Goal: Task Accomplishment & Management: Use online tool/utility

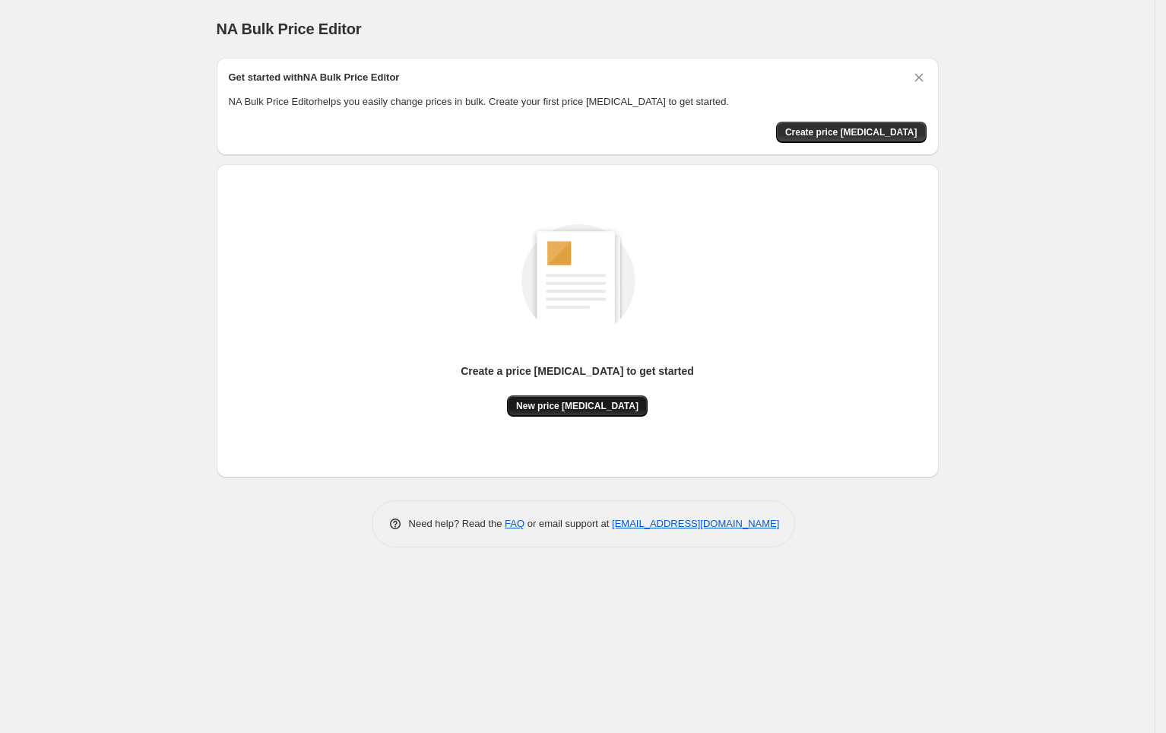
click at [615, 404] on span "New price [MEDICAL_DATA]" at bounding box center [577, 406] width 122 height 12
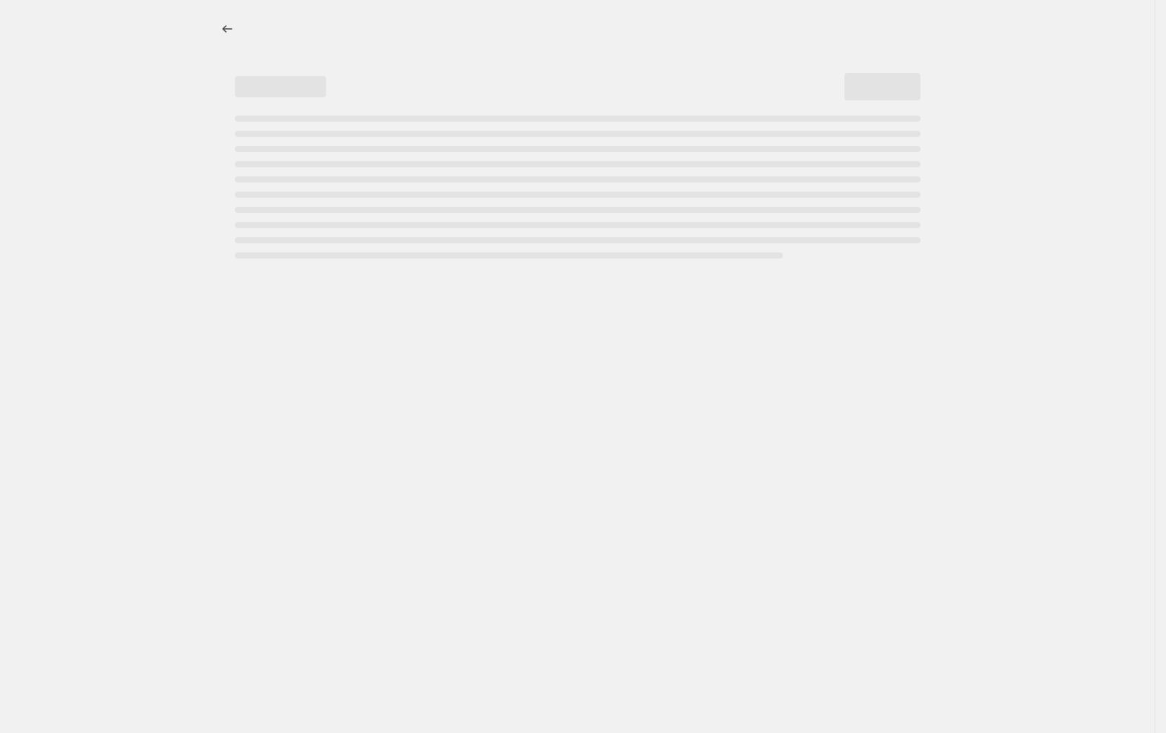
select select "percentage"
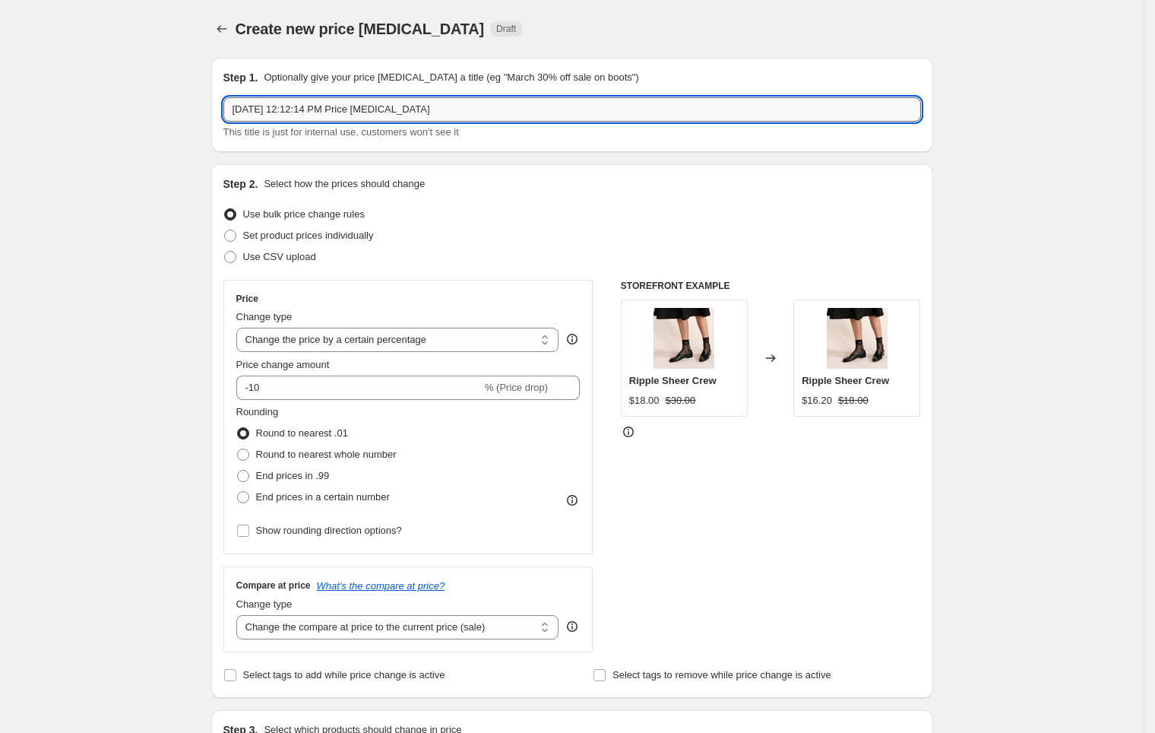
click at [513, 109] on input "Aug 15, 2025, 12:12:14 PM Price change job" at bounding box center [572, 109] width 698 height 24
type input "Archive End of Summer MDs"
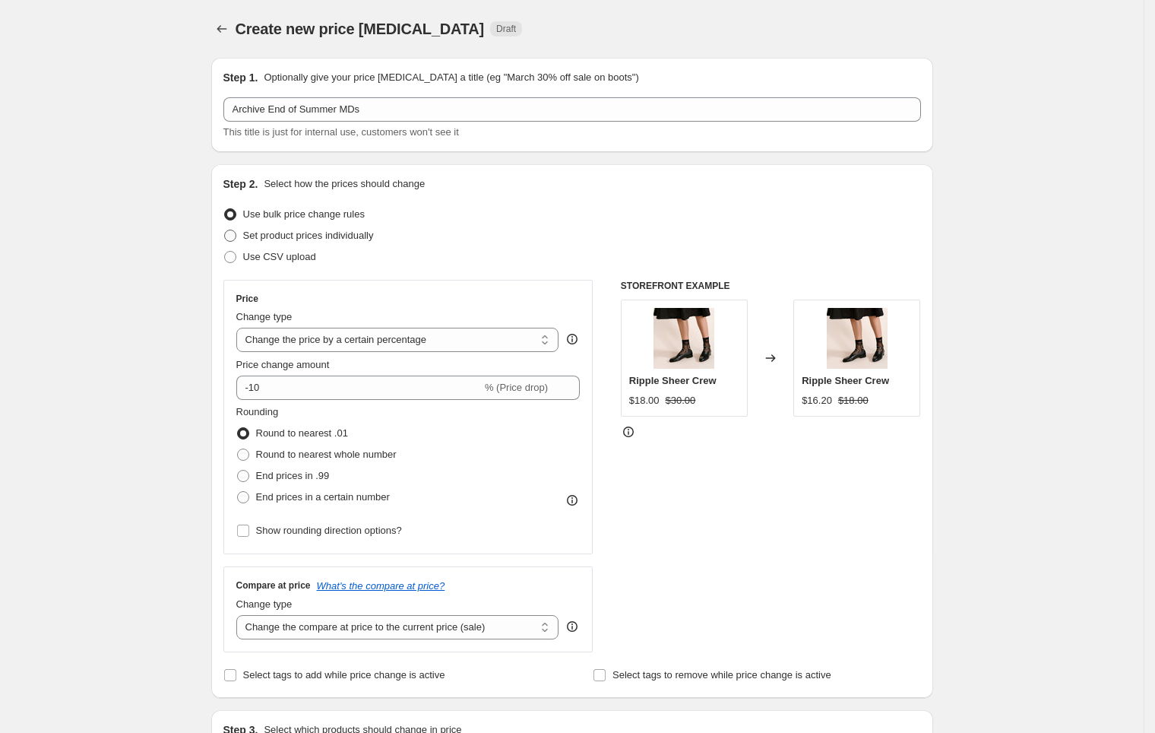
click at [329, 236] on span "Set product prices individually" at bounding box center [308, 234] width 131 height 11
click at [225, 230] on input "Set product prices individually" at bounding box center [224, 229] width 1 height 1
radio input "true"
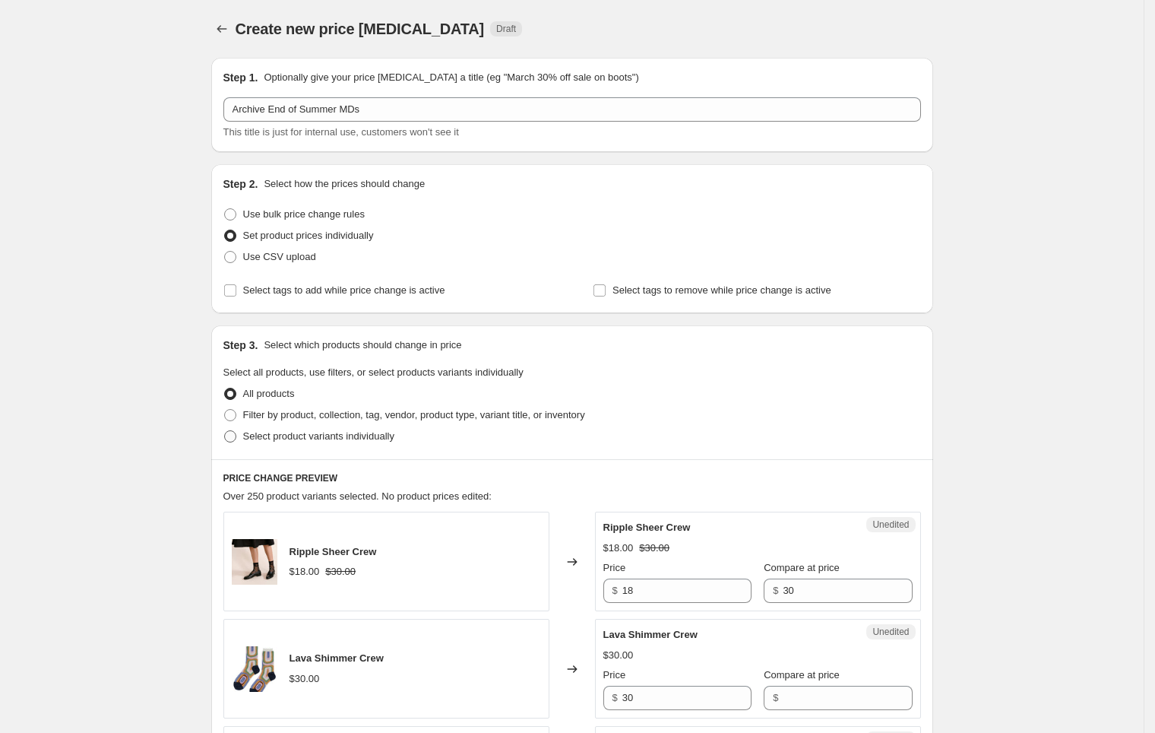
click at [290, 435] on span "Select product variants individually" at bounding box center [318, 435] width 151 height 11
click at [225, 431] on input "Select product variants individually" at bounding box center [224, 430] width 1 height 1
radio input "true"
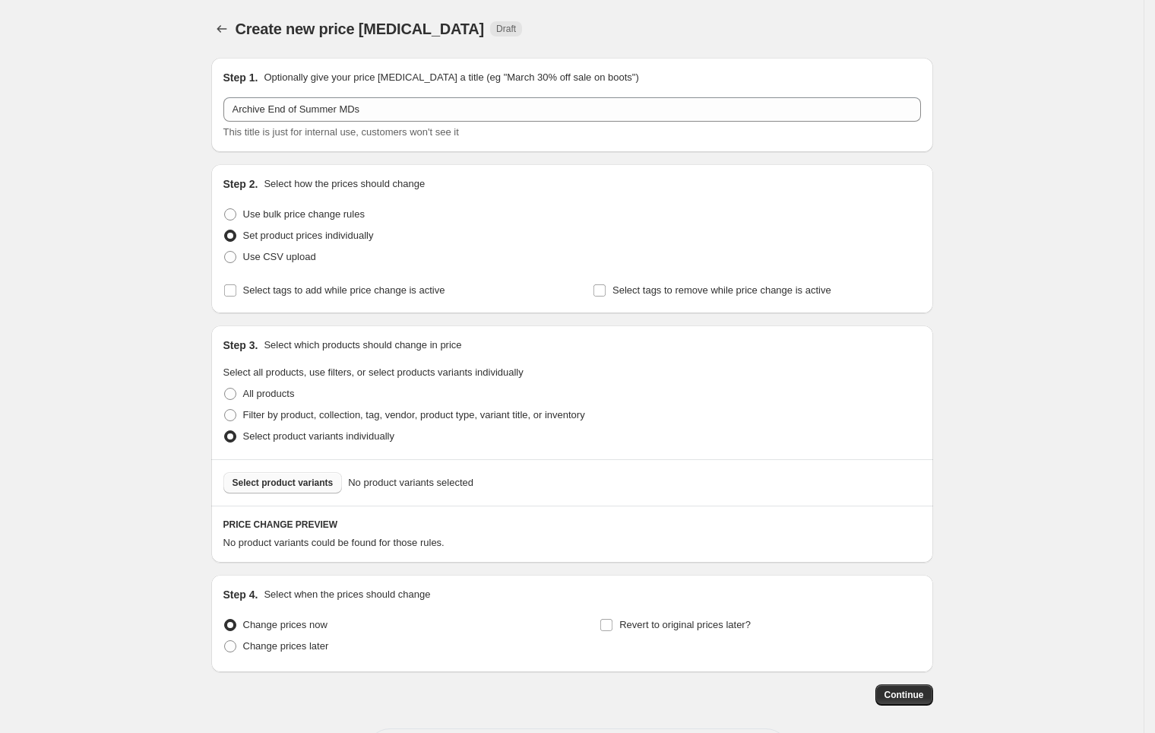
click at [302, 489] on button "Select product variants" at bounding box center [282, 482] width 119 height 21
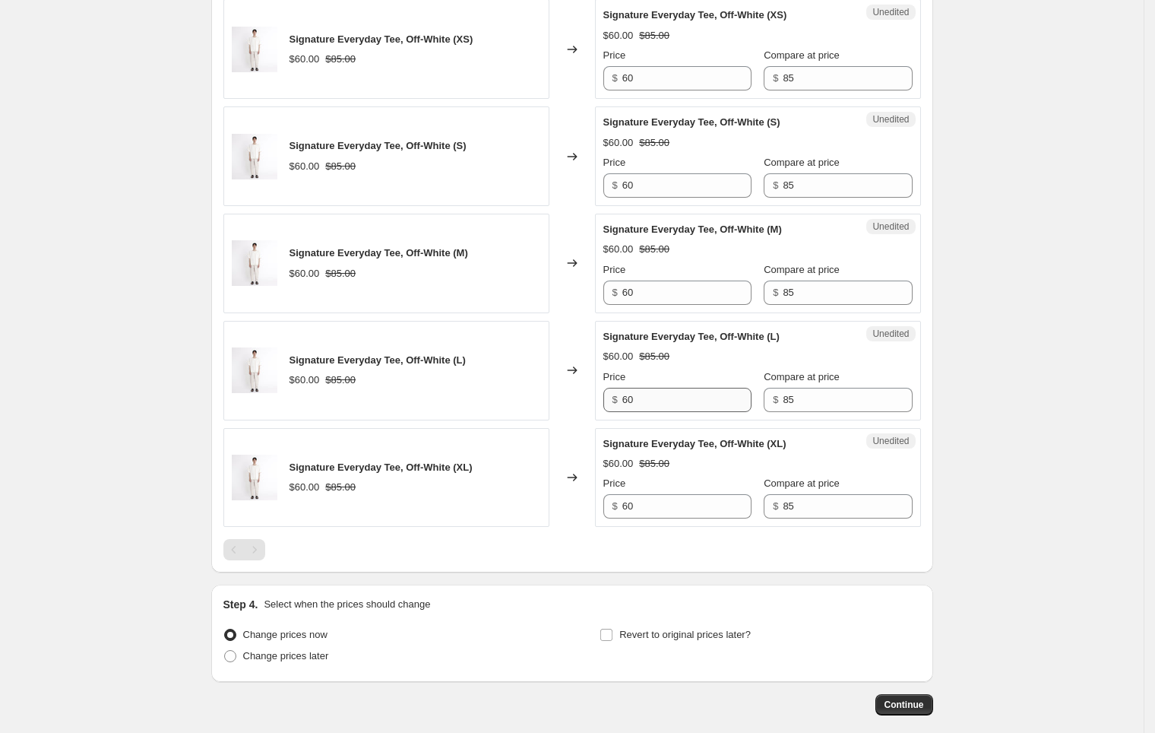
scroll to position [626, 0]
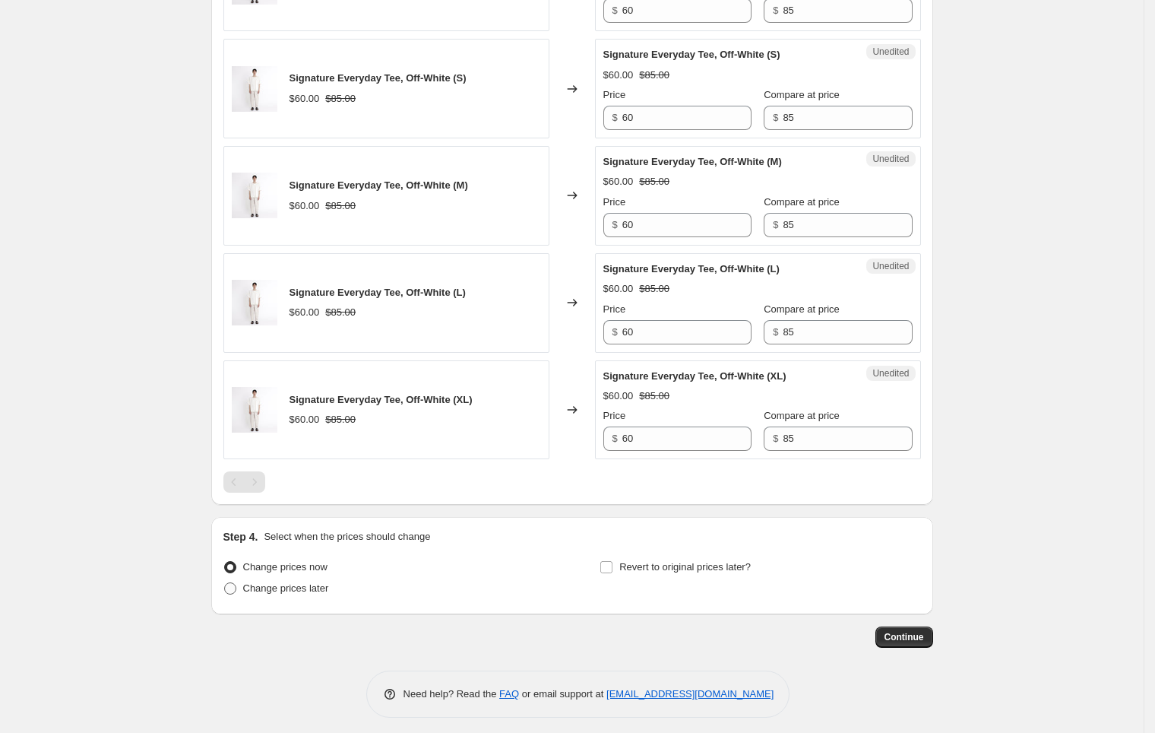
click at [320, 582] on span "Change prices later" at bounding box center [286, 587] width 86 height 11
click at [225, 582] on input "Change prices later" at bounding box center [224, 582] width 1 height 1
radio input "true"
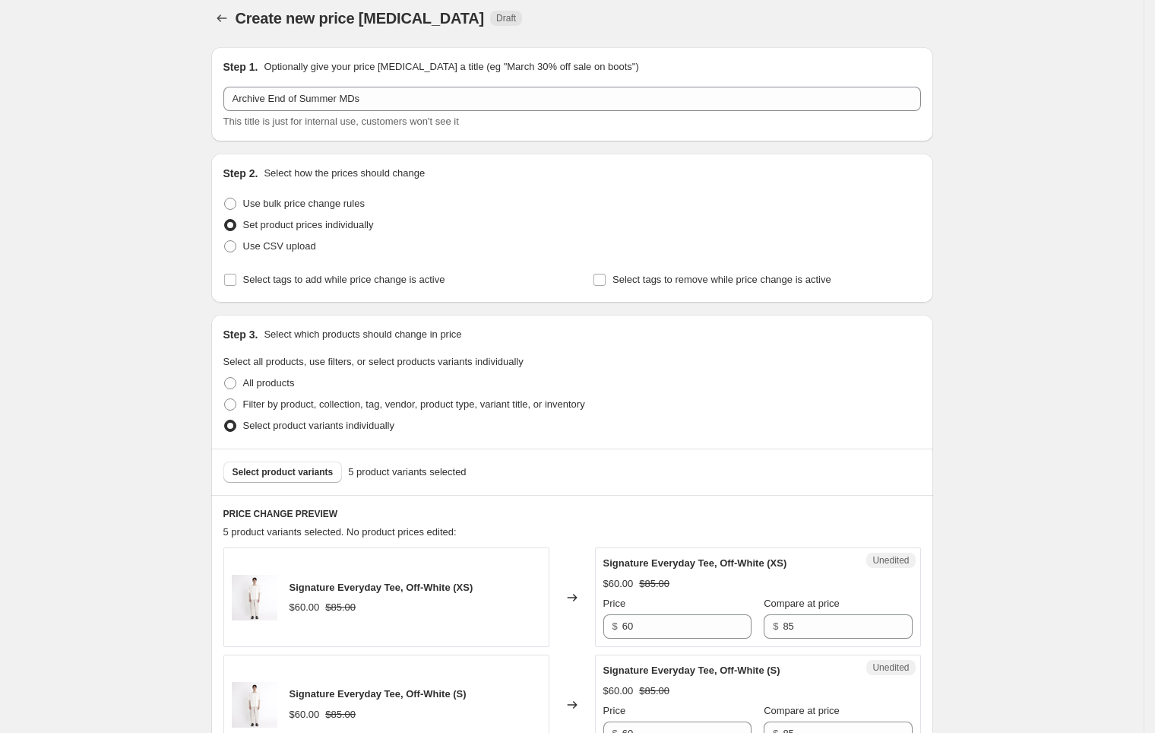
scroll to position [15, 0]
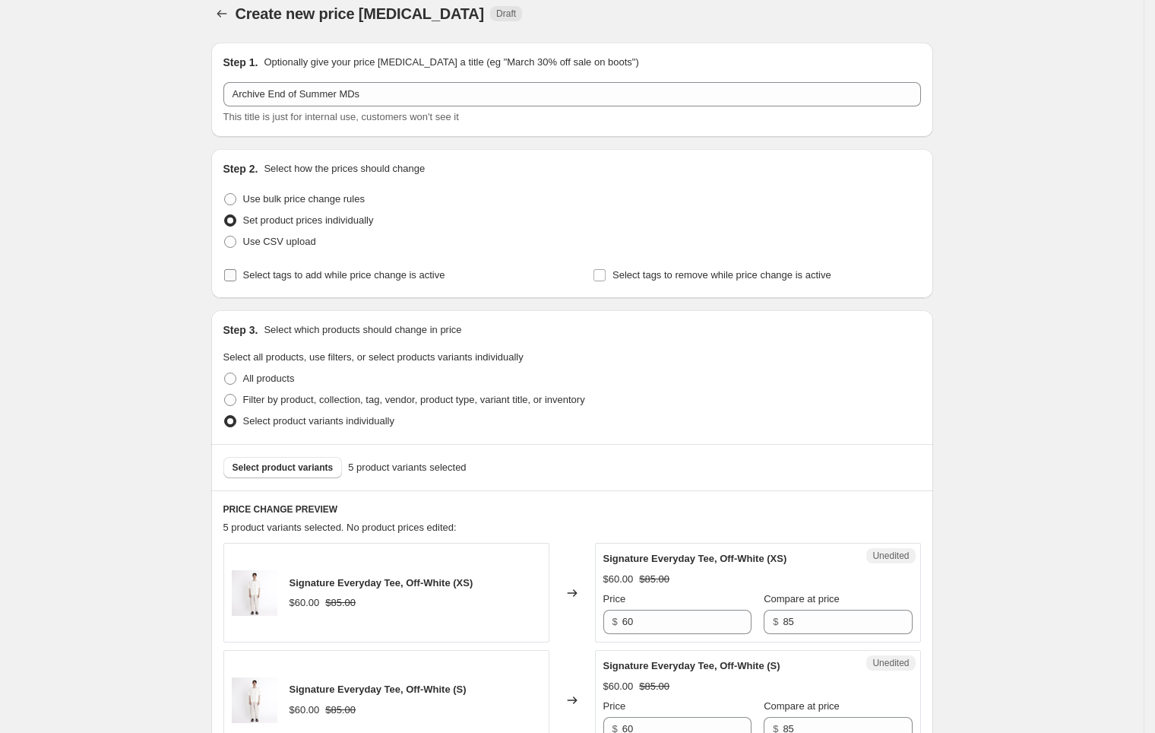
click at [386, 272] on span "Select tags to add while price change is active" at bounding box center [344, 274] width 202 height 11
click at [236, 272] on input "Select tags to add while price change is active" at bounding box center [230, 275] width 12 height 12
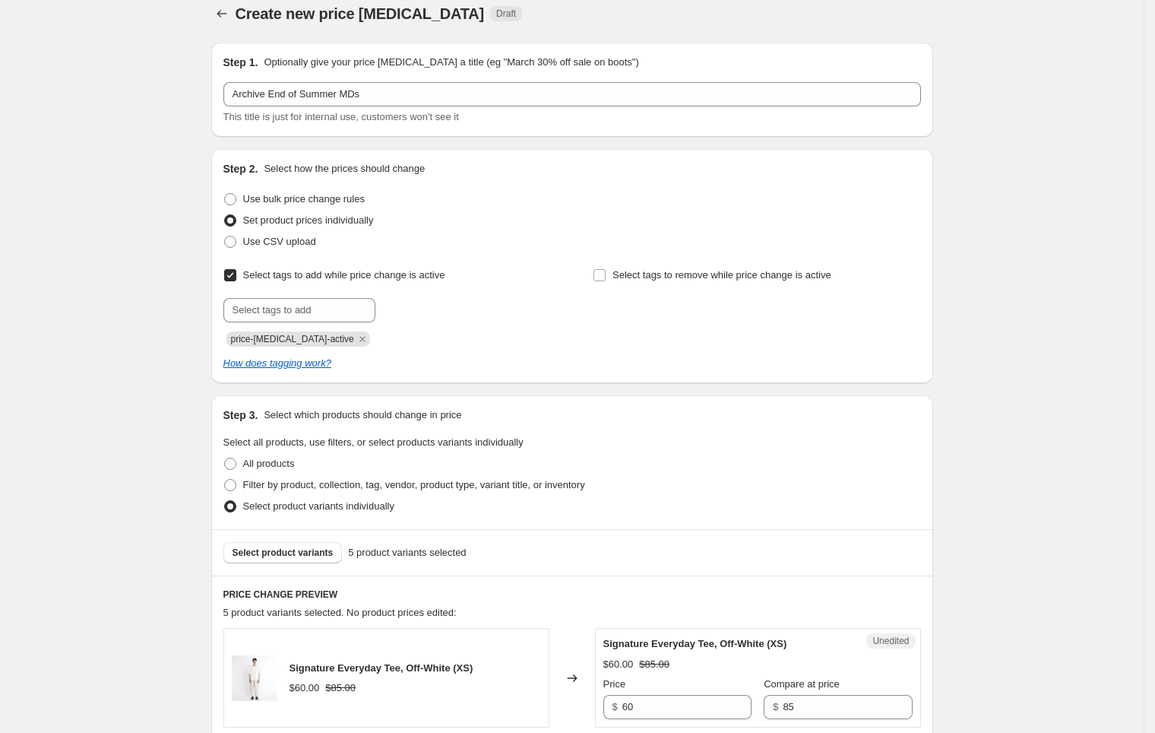
click at [386, 272] on span "Select tags to add while price change is active" at bounding box center [344, 274] width 202 height 11
click at [236, 272] on input "Select tags to add while price change is active" at bounding box center [230, 275] width 12 height 12
checkbox input "false"
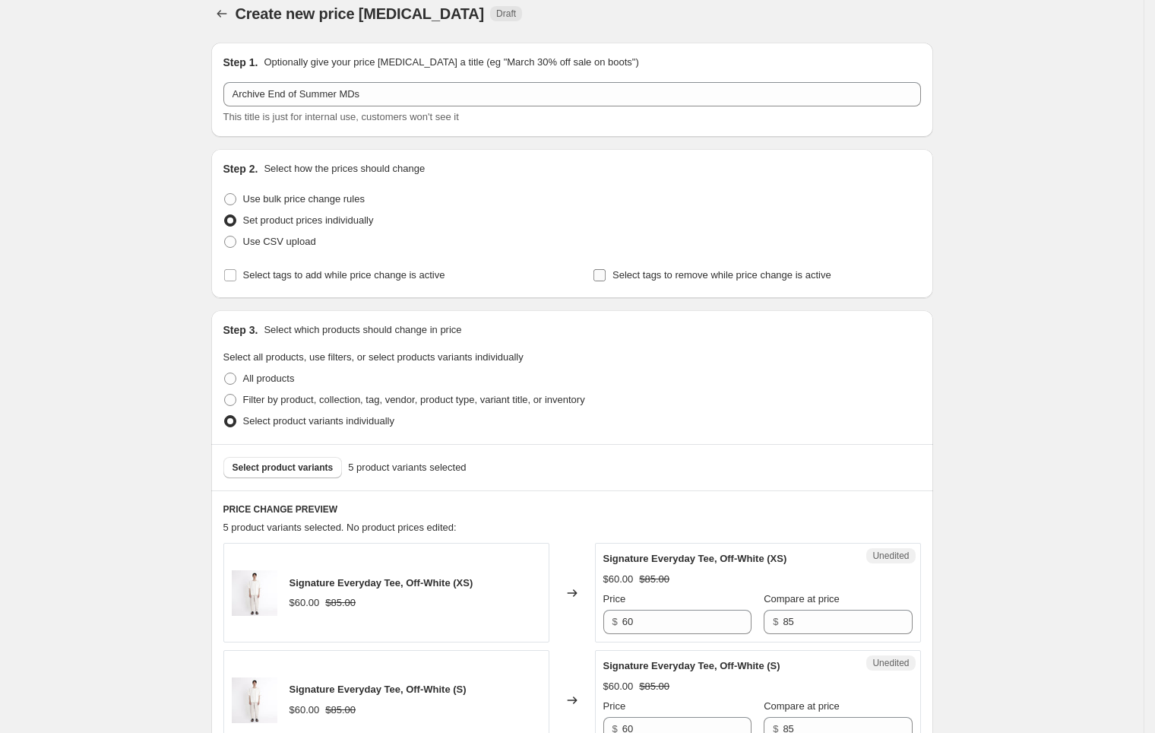
click at [662, 271] on span "Select tags to remove while price change is active" at bounding box center [721, 274] width 219 height 11
click at [606, 271] on input "Select tags to remove while price change is active" at bounding box center [599, 275] width 12 height 12
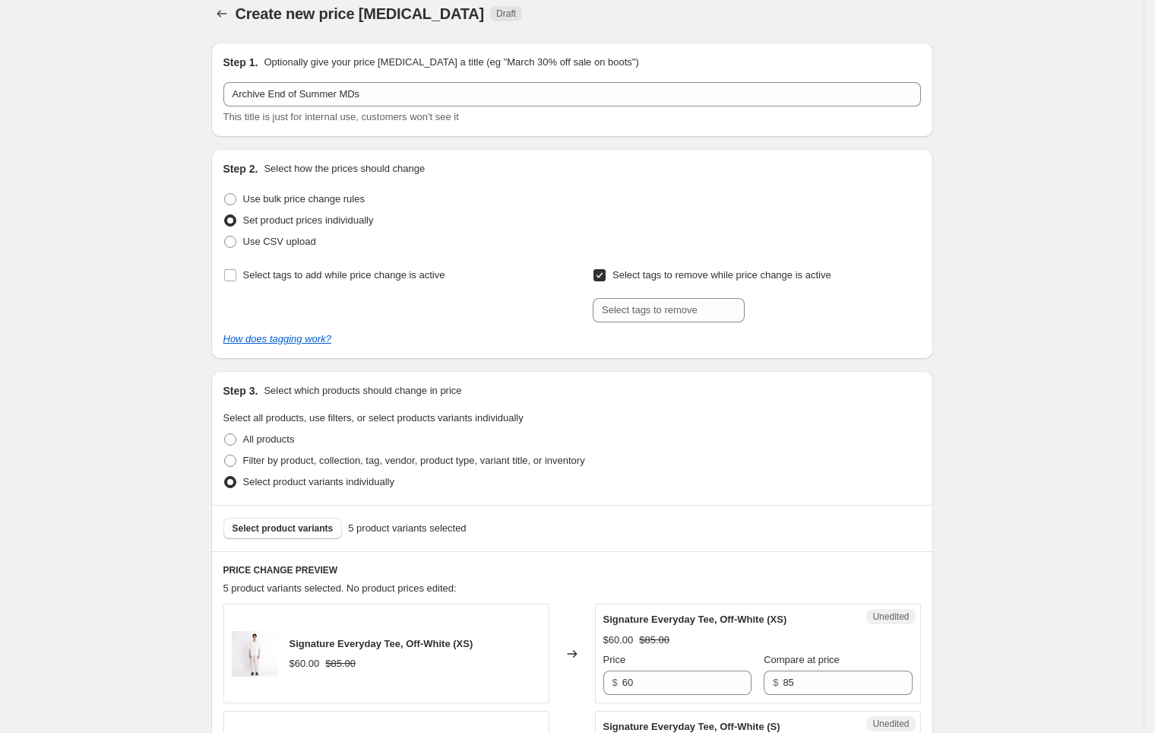
click at [662, 271] on span "Select tags to remove while price change is active" at bounding box center [721, 274] width 219 height 11
click at [606, 271] on input "Select tags to remove while price change is active" at bounding box center [599, 275] width 12 height 12
checkbox input "false"
